Goal: Go to known website: Access a specific website the user already knows

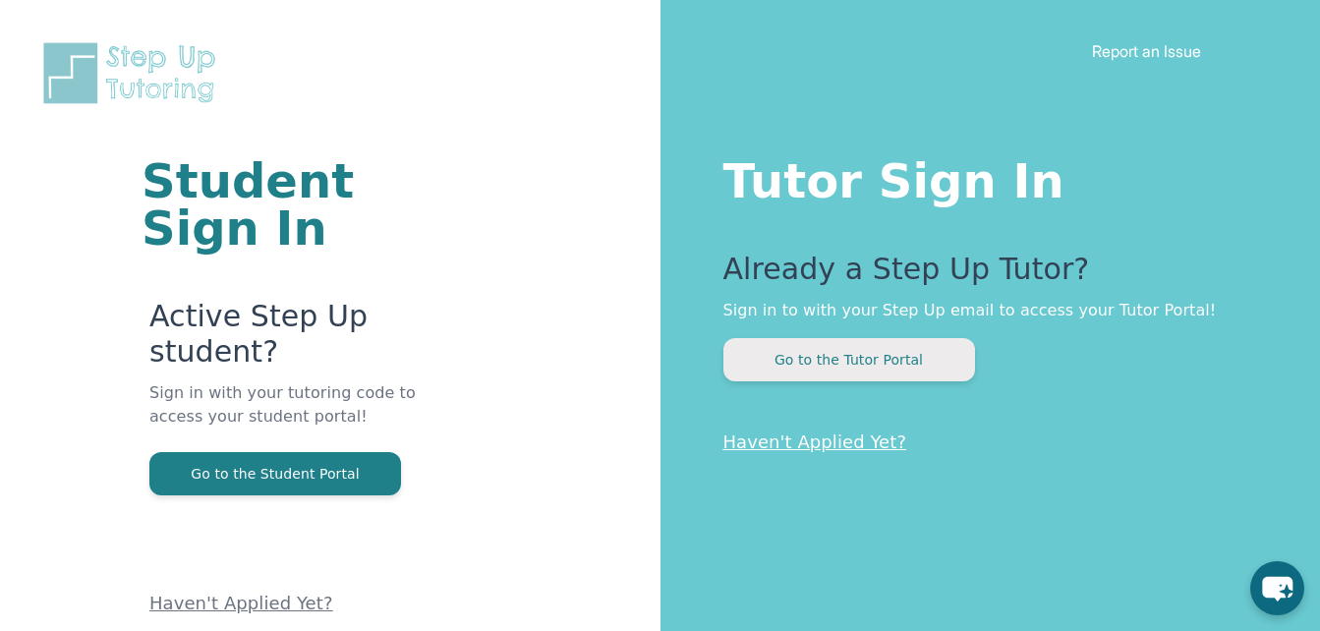
click at [940, 364] on button "Go to the Tutor Portal" at bounding box center [849, 359] width 252 height 43
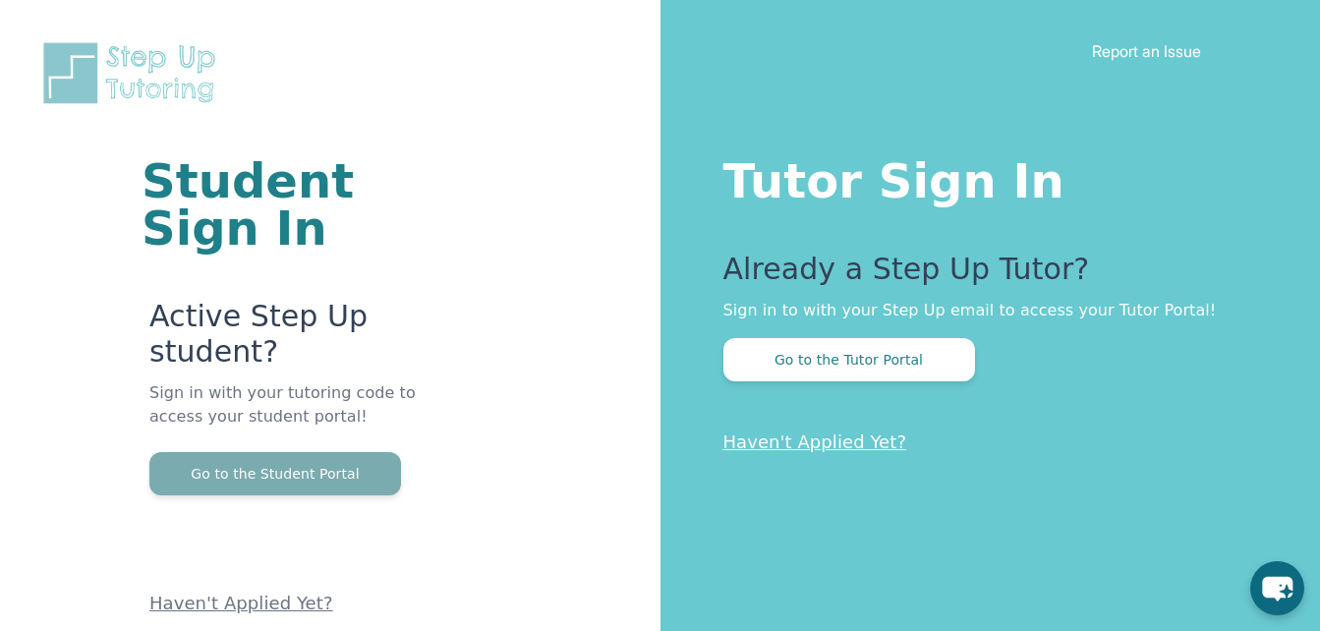
click at [247, 474] on button "Go to the Student Portal" at bounding box center [275, 473] width 252 height 43
click at [379, 472] on button "Go to the Student Portal" at bounding box center [275, 473] width 252 height 43
